Goal: Task Accomplishment & Management: Complete application form

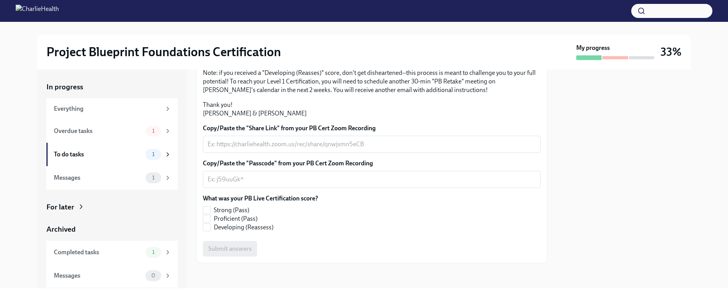
scroll to position [202, 0]
click at [204, 221] on input "Proficient (Pass)" at bounding box center [206, 218] width 7 height 7
click at [204, 220] on input "Proficient (Pass)" at bounding box center [206, 218] width 7 height 7
checkbox input "false"
click at [205, 214] on input "Strong (Pass)" at bounding box center [206, 210] width 7 height 7
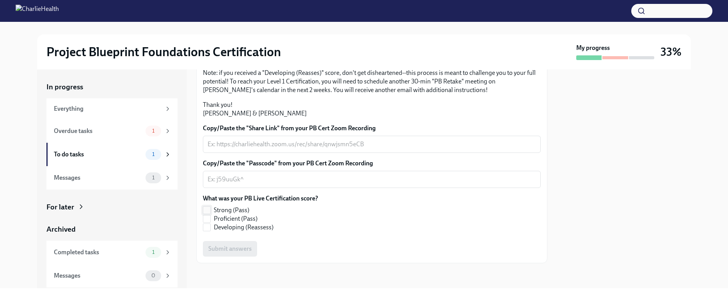
checkbox input "true"
click at [292, 142] on div "x ​" at bounding box center [372, 144] width 338 height 17
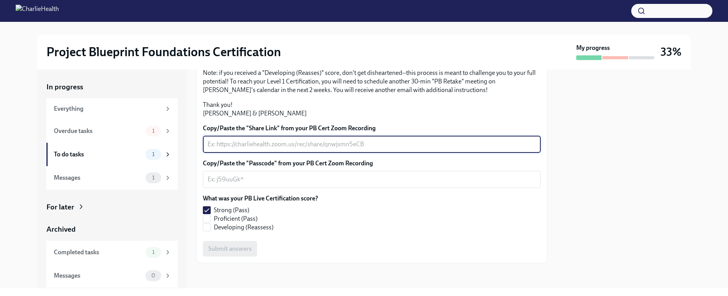
paste textarea "[URL][DOMAIN_NAME]"
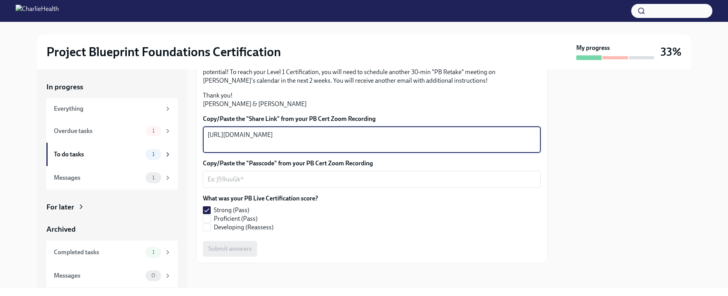
type textarea "[URL][DOMAIN_NAME]"
click at [321, 184] on textarea "Copy/Paste the "Passcode" from your PB Cert Zoom Recording" at bounding box center [371, 179] width 328 height 9
paste textarea "Mn0&w!dG"
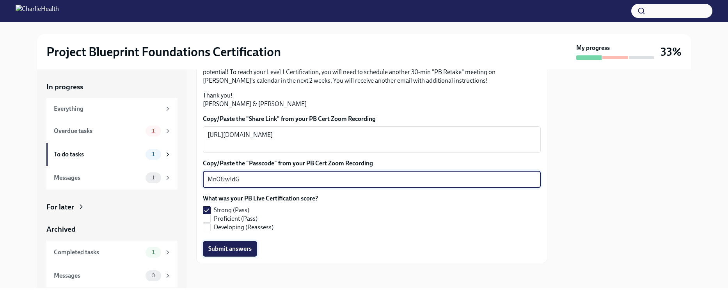
type textarea "Mn0&w!dG"
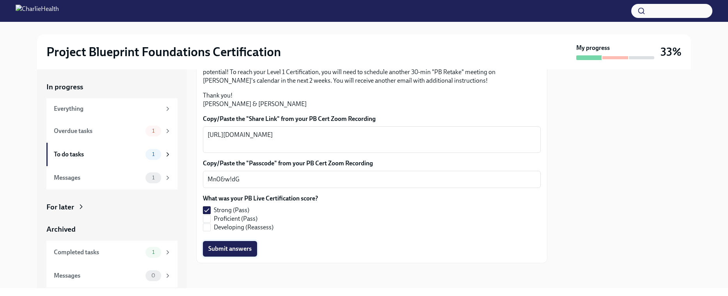
click at [233, 253] on span "Submit answers" at bounding box center [229, 249] width 43 height 8
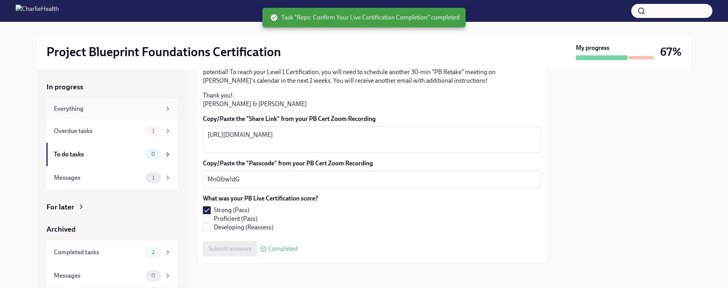
click at [134, 119] on div "Everything" at bounding box center [111, 108] width 131 height 21
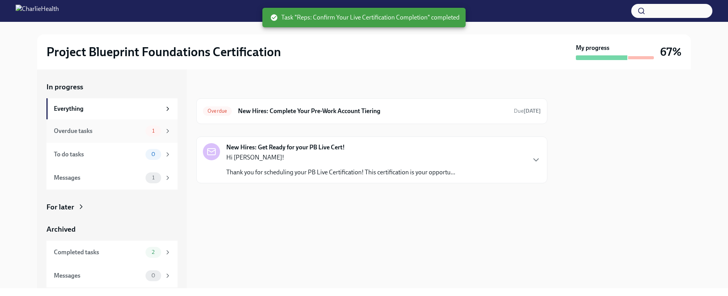
click at [134, 128] on div "Overdue tasks" at bounding box center [98, 131] width 89 height 9
